Goal: Task Accomplishment & Management: Complete application form

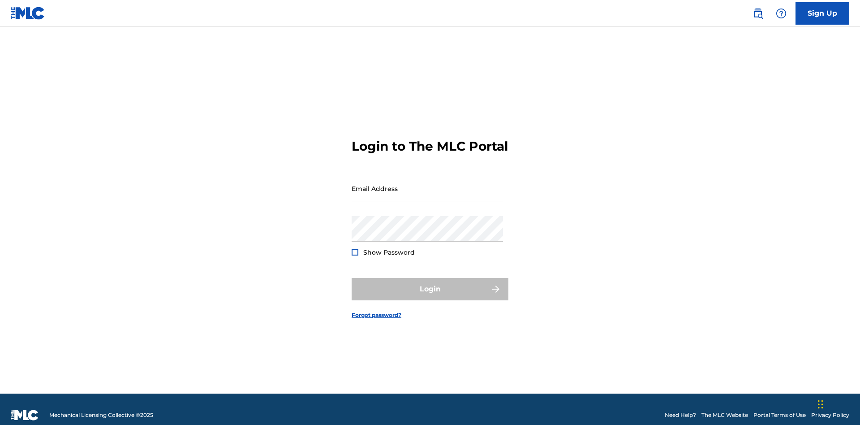
scroll to position [12, 0]
click at [822, 13] on link "Sign Up" at bounding box center [822, 13] width 54 height 22
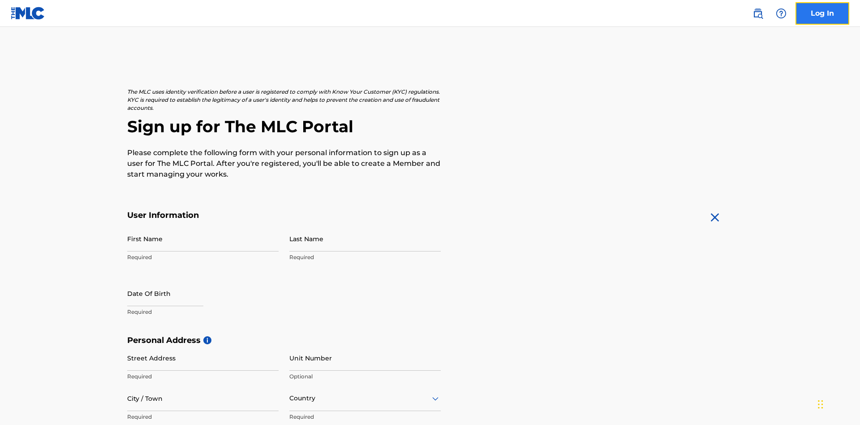
scroll to position [172, 0]
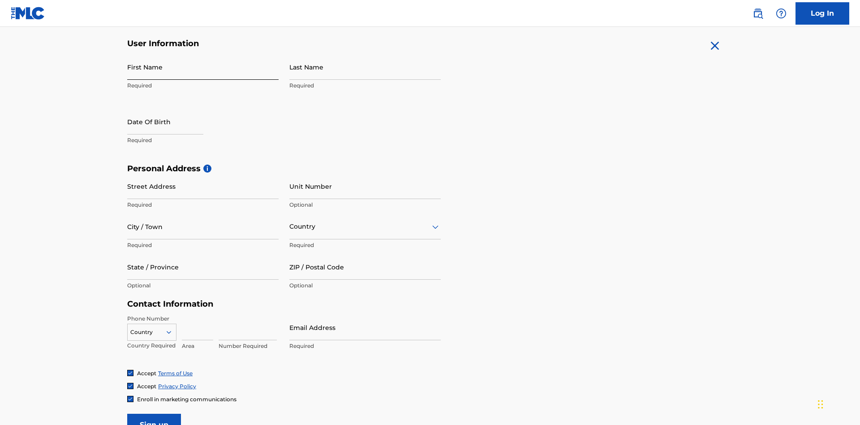
click at [203, 67] on input "First Name" at bounding box center [202, 67] width 151 height 26
type input "[PERSON_NAME]"
click at [365, 67] on input "Last Name" at bounding box center [364, 67] width 151 height 26
type input "Ribble"
click at [172, 109] on input "text" at bounding box center [165, 122] width 76 height 26
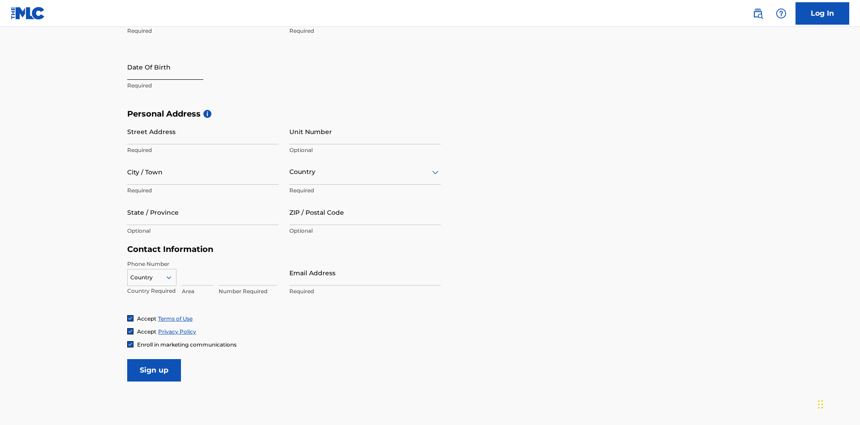
select select "8"
select select "2025"
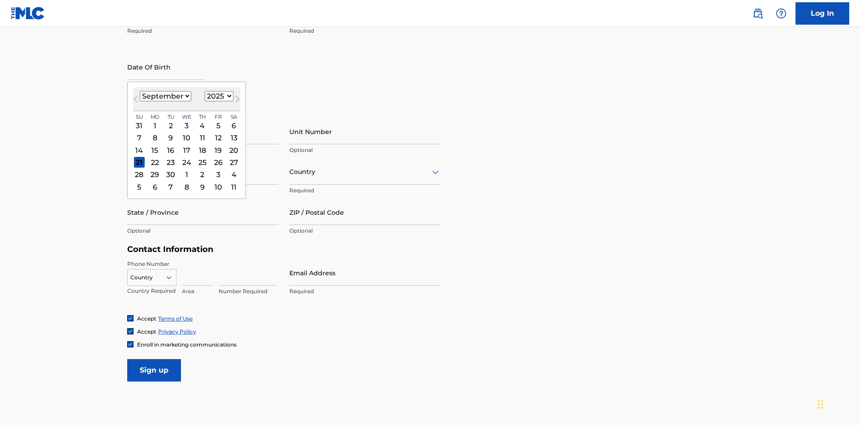
click at [165, 96] on select "January February March April May June July August September October November De…" at bounding box center [166, 96] width 52 height 10
select select "0"
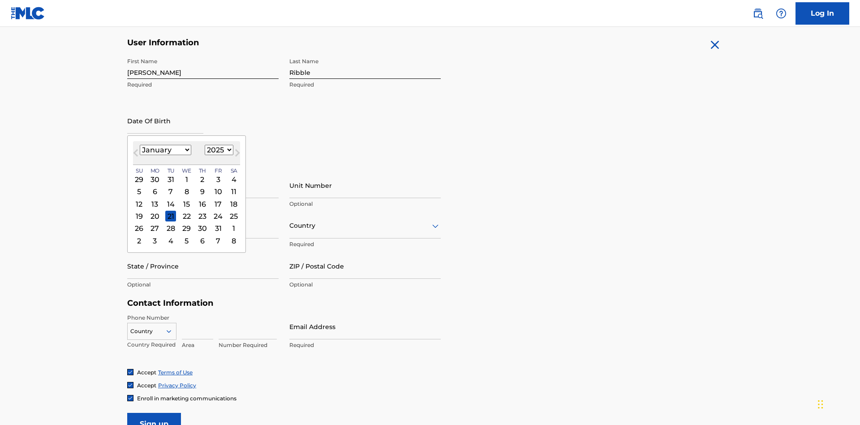
click at [218, 150] on select "1900 1901 1902 1903 1904 1905 1906 1907 1908 1909 1910 1911 1912 1913 1914 1915…" at bounding box center [219, 150] width 29 height 10
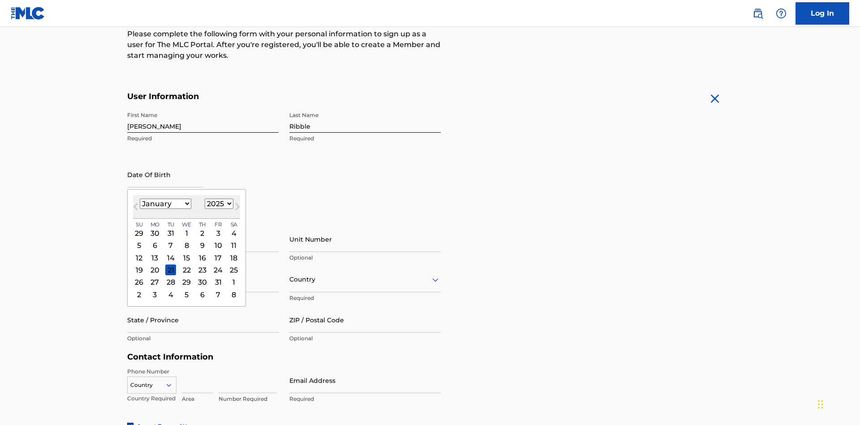
select select "1985"
click at [218, 203] on select "1900 1901 1902 1903 1904 1905 1906 1907 1908 1909 1910 1911 1912 1913 1914 1915…" at bounding box center [219, 203] width 29 height 10
click at [170, 240] on div "8" at bounding box center [170, 245] width 11 height 11
type input "January 8 1985"
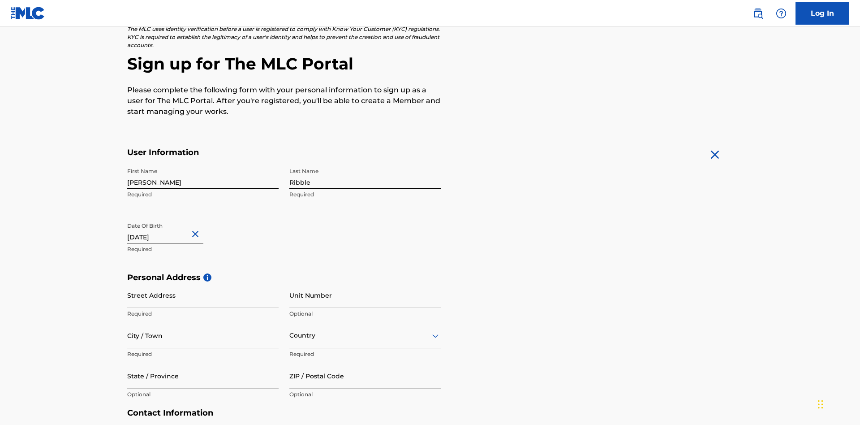
scroll to position [276, 0]
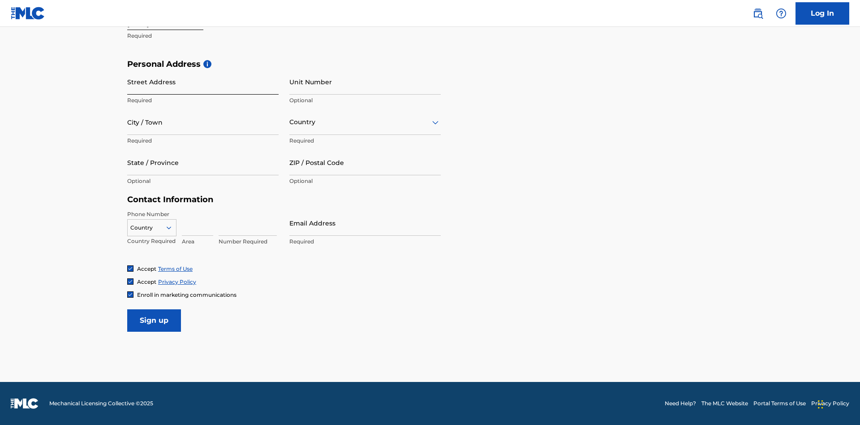
click at [203, 82] on input "Street Address" at bounding box center [202, 82] width 151 height 26
type input "9909 Elks Run Rd"
click at [203, 122] on input "City / Town" at bounding box center [202, 122] width 151 height 26
type input "Roseville"
click at [290, 122] on input "text" at bounding box center [290, 121] width 2 height 9
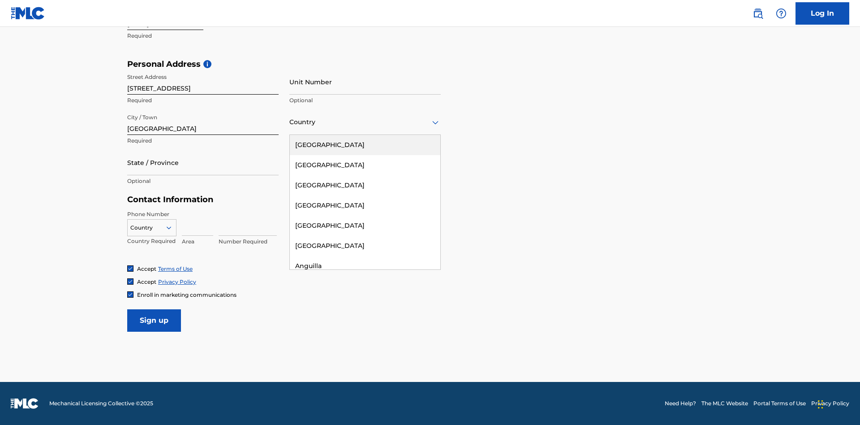
click at [365, 145] on div "United States" at bounding box center [365, 145] width 150 height 20
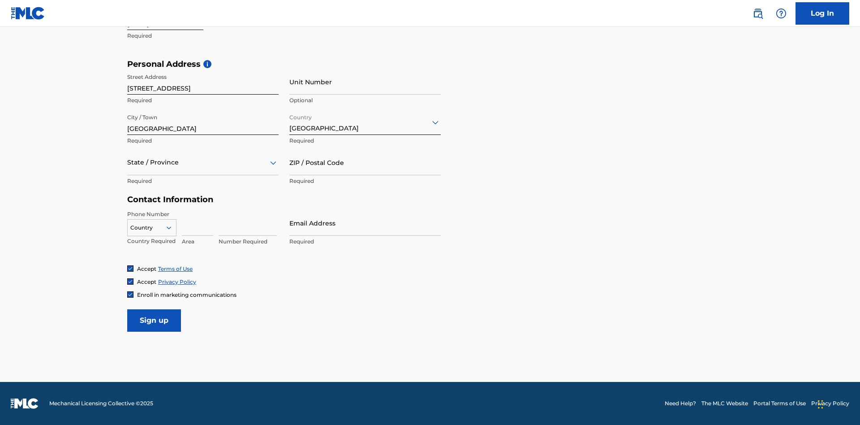
click at [203, 162] on div at bounding box center [202, 162] width 151 height 11
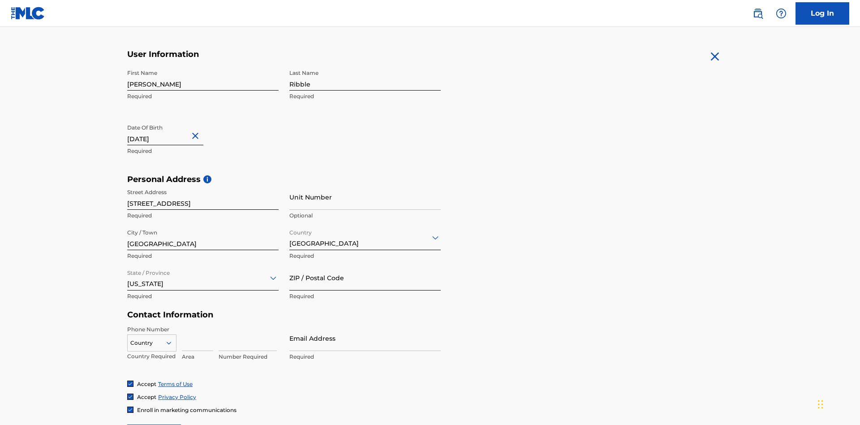
click at [365, 265] on input "ZIP / Postal Code" at bounding box center [364, 278] width 151 height 26
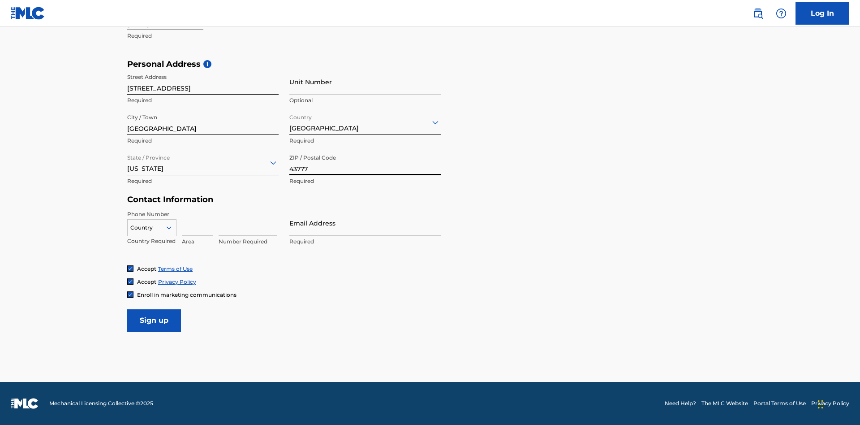
type input "43777"
click at [172, 227] on icon at bounding box center [169, 227] width 8 height 8
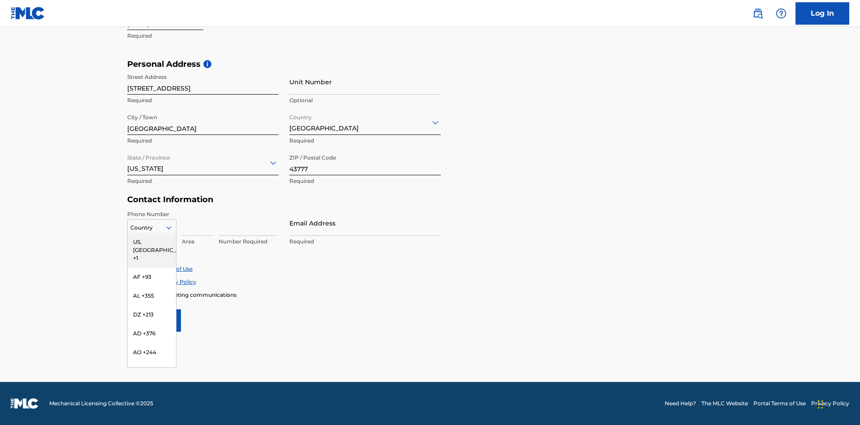
click at [152, 241] on div "US, CA +1" at bounding box center [152, 249] width 48 height 35
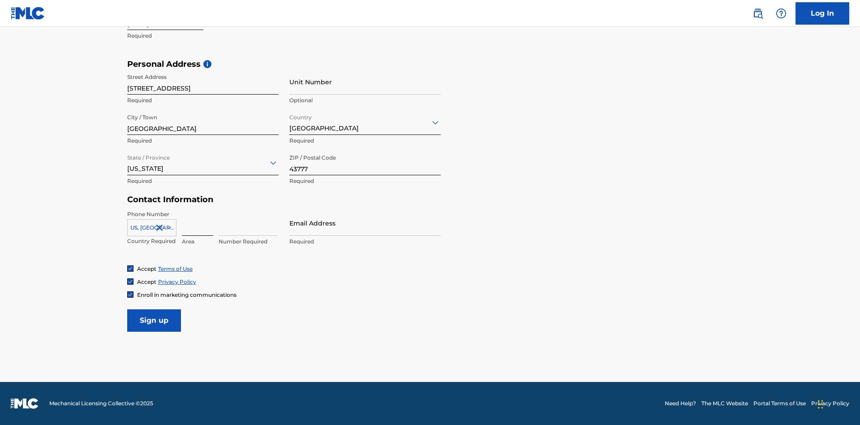
click at [198, 223] on input at bounding box center [197, 223] width 31 height 26
type input "740"
click at [248, 223] on input at bounding box center [248, 223] width 58 height 26
type input "8086351"
click at [365, 223] on input "Email Address" at bounding box center [364, 223] width 151 height 26
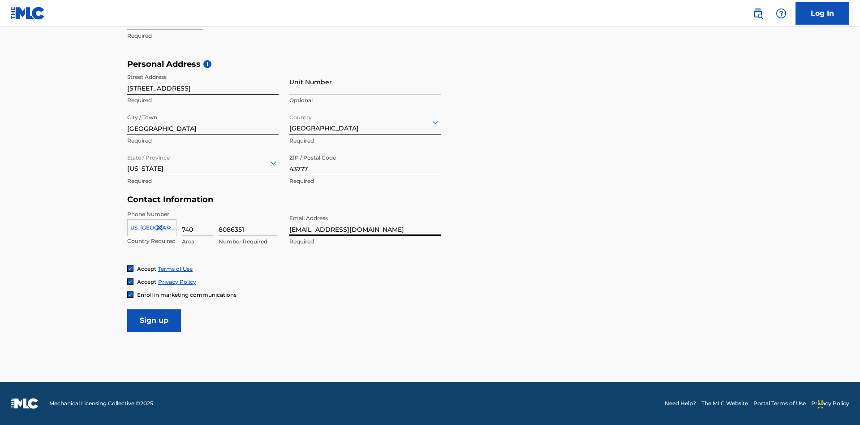
scroll to position [0, 23]
type input "[EMAIL_ADDRESS][DOMAIN_NAME]"
click at [154, 320] on input "Sign up" at bounding box center [154, 320] width 54 height 22
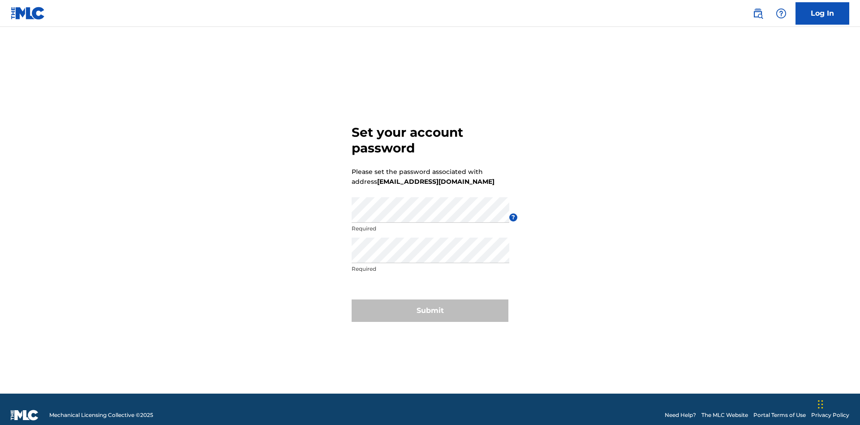
scroll to position [12, 0]
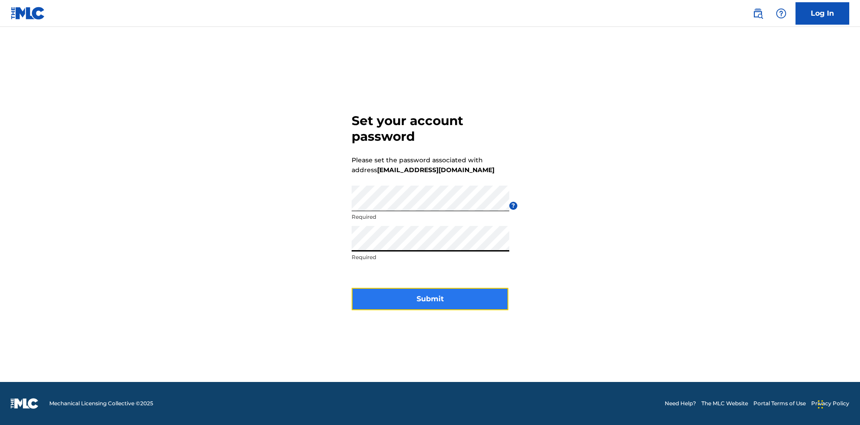
click at [430, 304] on button "Submit" at bounding box center [430, 299] width 157 height 22
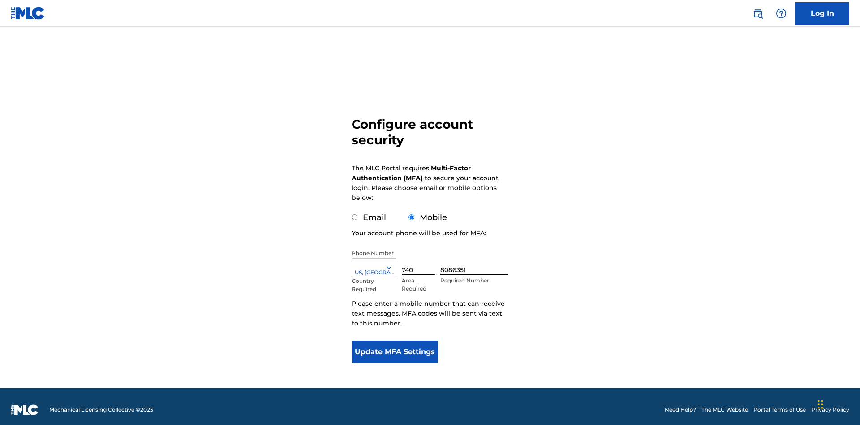
scroll to position [9, 0]
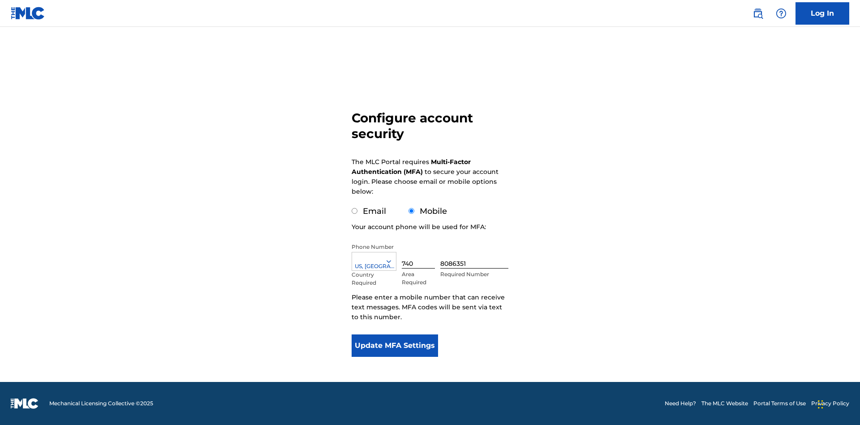
click at [355, 211] on input "Email" at bounding box center [355, 211] width 6 height 6
radio input "true"
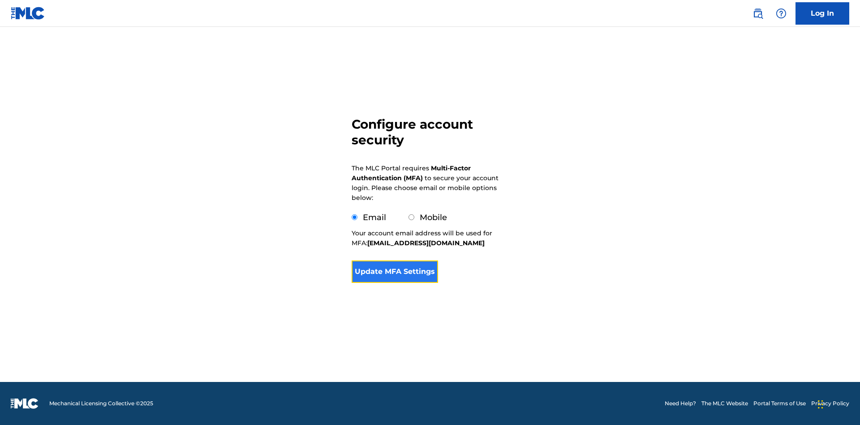
click at [395, 274] on button "Update MFA Settings" at bounding box center [395, 271] width 86 height 22
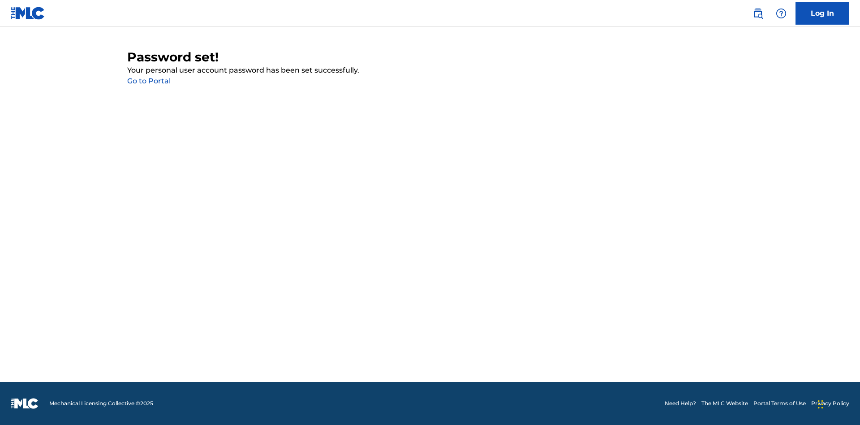
click at [149, 81] on link "Go to Portal" at bounding box center [148, 81] width 43 height 9
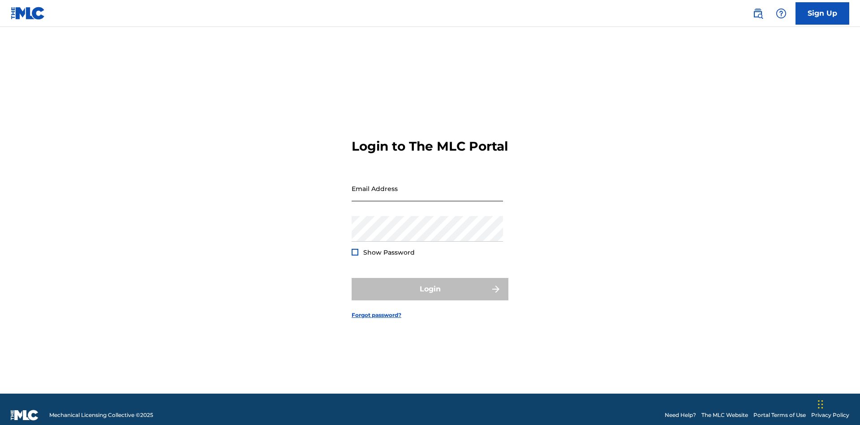
click at [427, 184] on input "Email Address" at bounding box center [427, 189] width 151 height 26
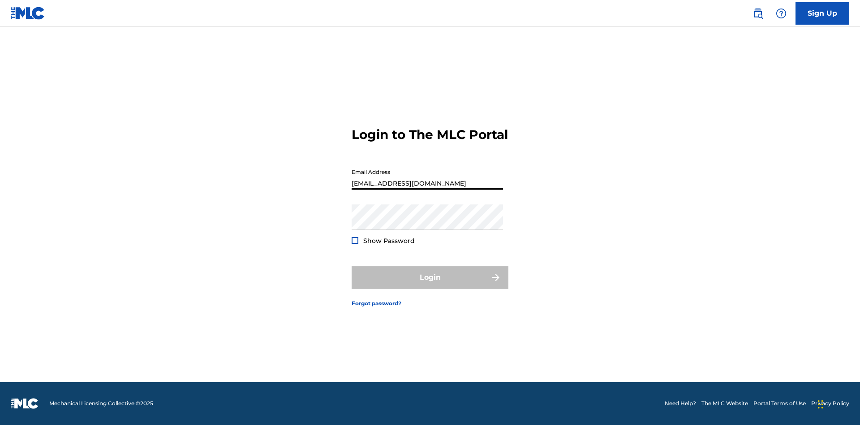
scroll to position [0, 23]
type input "1bb72a9a-37b3-4622-8d64-845af215c679@mailslurp.biz"
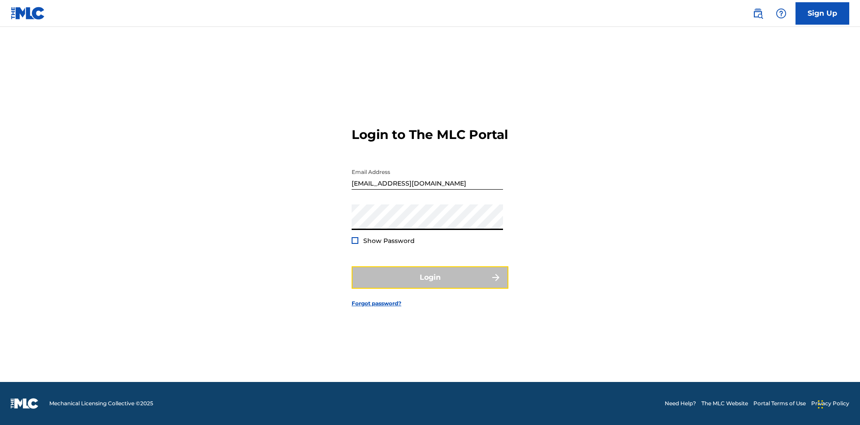
click at [430, 285] on button "Login" at bounding box center [430, 277] width 157 height 22
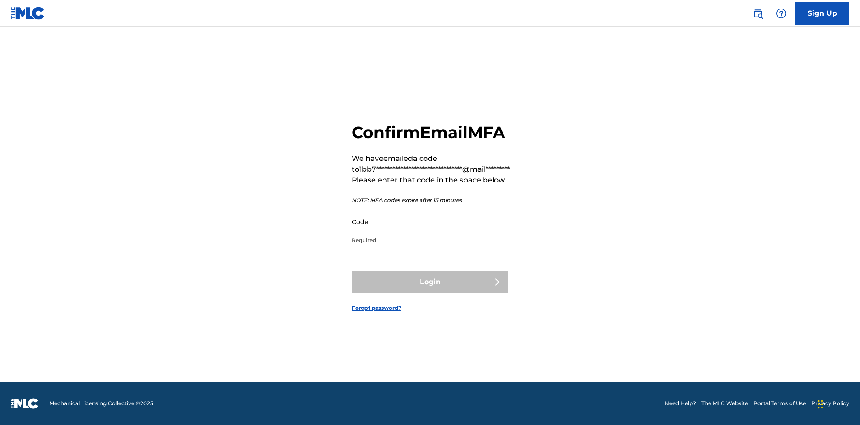
click at [427, 221] on input "Code" at bounding box center [427, 222] width 151 height 26
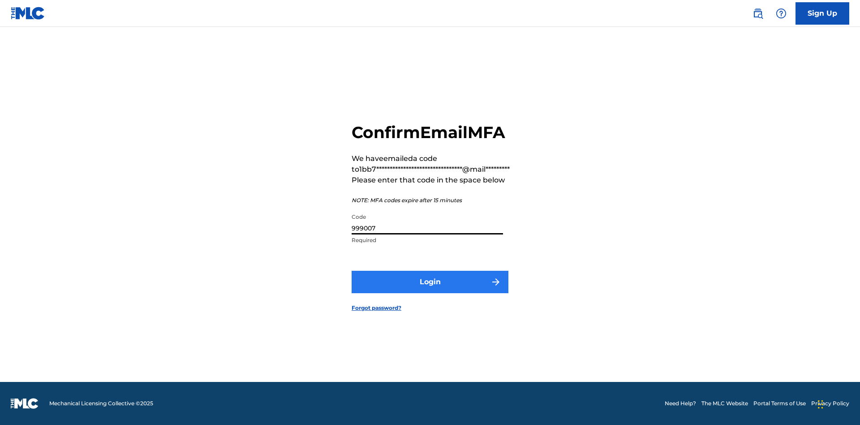
type input "999007"
click at [430, 281] on button "Login" at bounding box center [430, 282] width 157 height 22
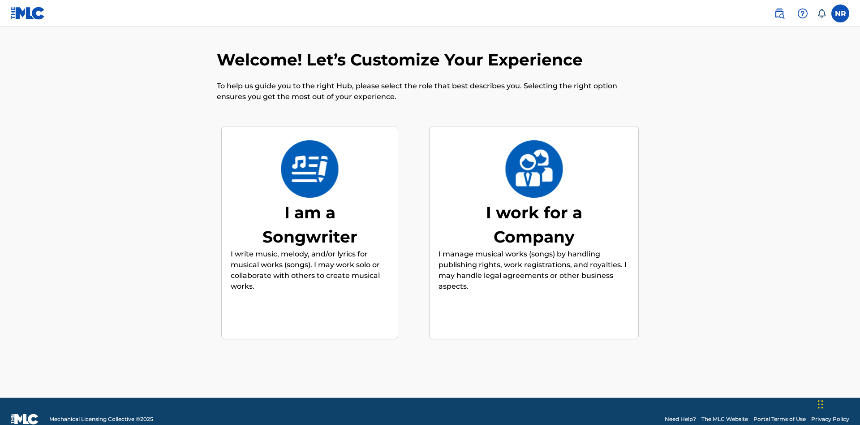
click at [309, 208] on div "I am a Songwriter" at bounding box center [310, 224] width 134 height 48
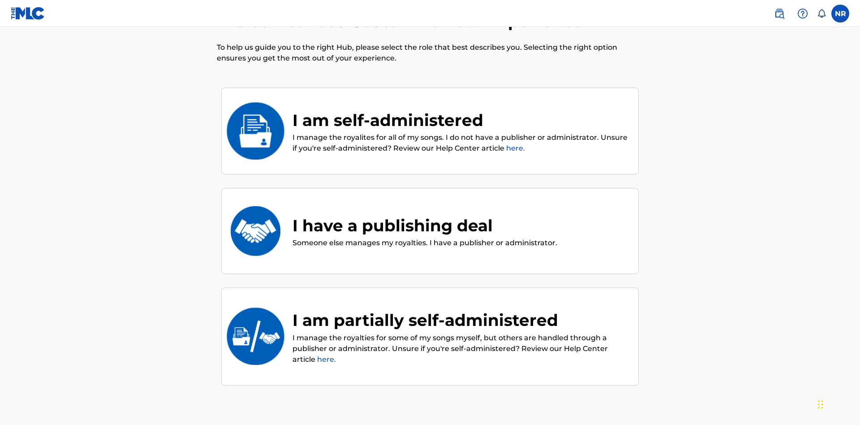
scroll to position [39, 0]
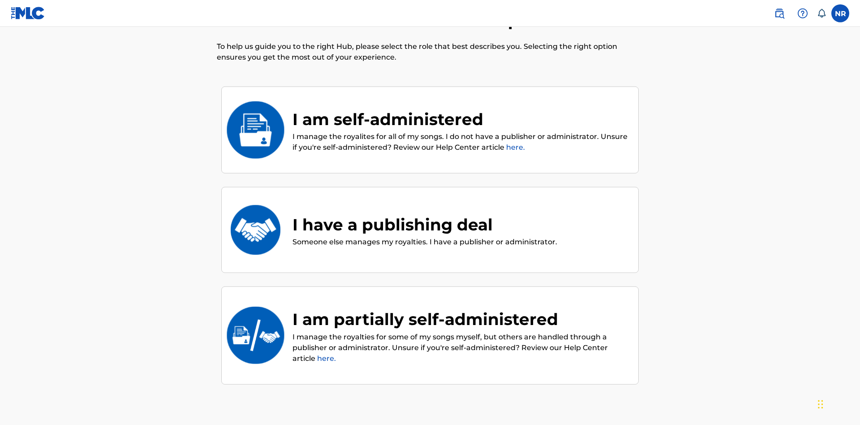
click at [424, 212] on div "I have a publishing deal" at bounding box center [424, 224] width 265 height 24
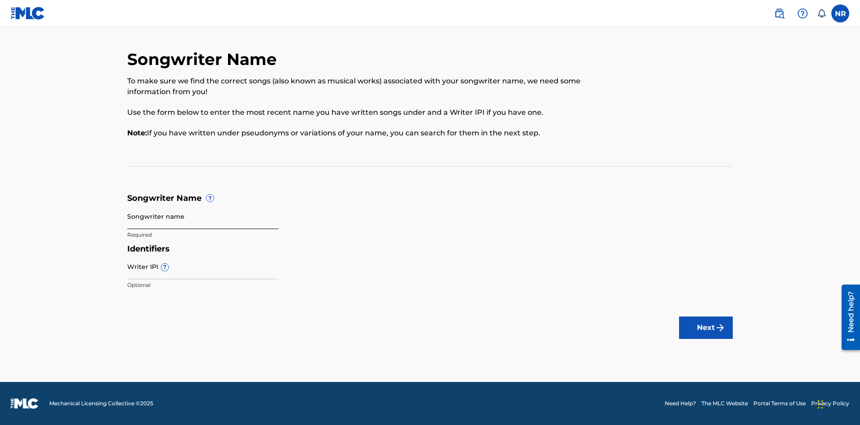
click at [203, 216] on input "Songwriter name" at bounding box center [202, 216] width 151 height 26
type input "fjbvd7L9sWBjwjxX1eICfDLKG RBUOAOkwH5FMqkl2LmnLoCMAz"
click at [203, 266] on input "Writer IPI ?" at bounding box center [202, 267] width 151 height 26
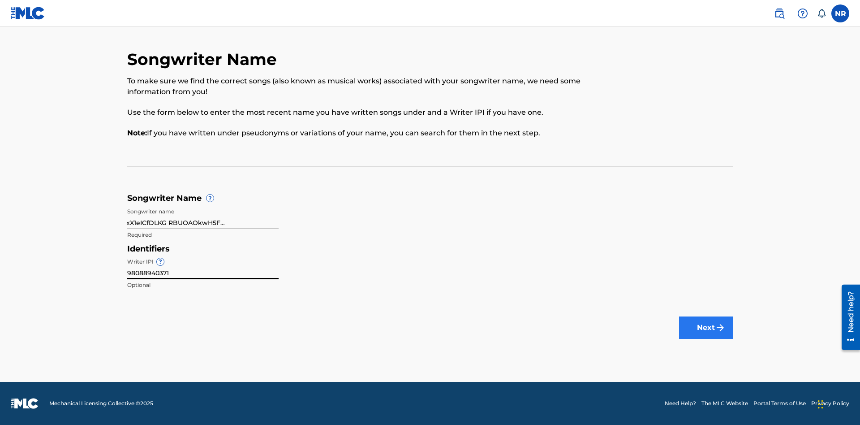
type input "98088940371"
click at [706, 327] on button "Next" at bounding box center [706, 327] width 54 height 22
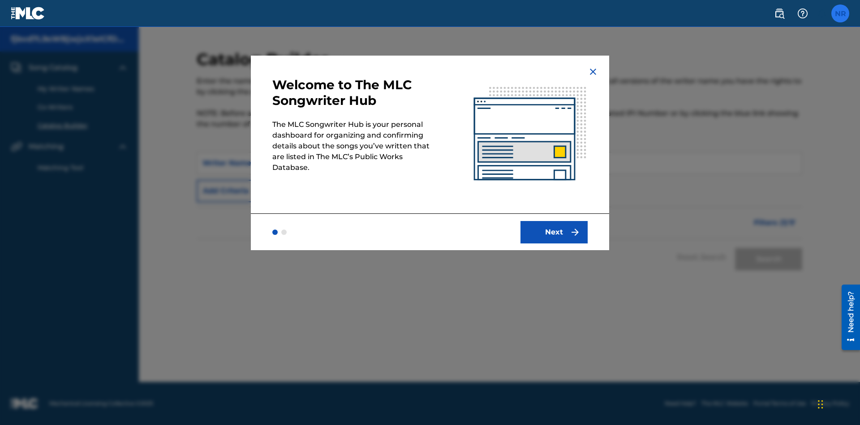
click at [840, 13] on label at bounding box center [840, 13] width 18 height 18
click at [840, 13] on input "NR [PERSON_NAME] [EMAIL_ADDRESS][DOMAIN_NAME] Notification Preferences Profile …" at bounding box center [840, 13] width 0 height 0
